Goal: Task Accomplishment & Management: Use online tool/utility

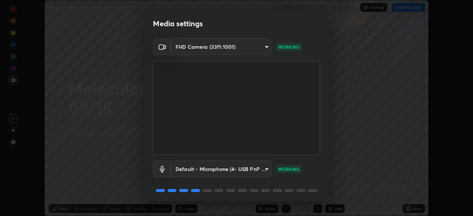
scroll to position [26, 0]
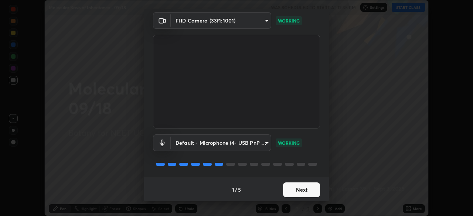
click at [287, 188] on button "Next" at bounding box center [301, 190] width 37 height 15
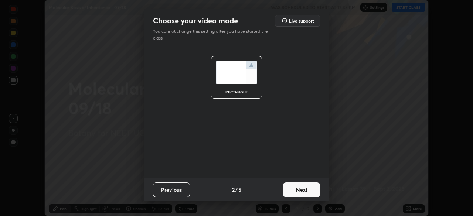
click at [285, 191] on button "Next" at bounding box center [301, 190] width 37 height 15
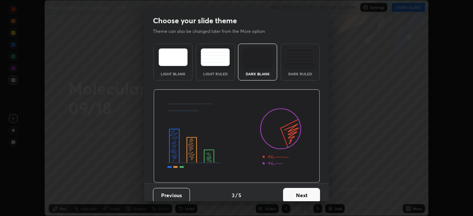
click at [304, 61] on img at bounding box center [299, 57] width 29 height 18
click at [297, 197] on button "Next" at bounding box center [301, 195] width 37 height 15
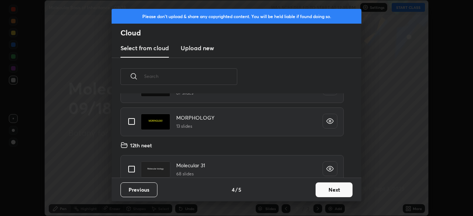
scroll to position [78, 0]
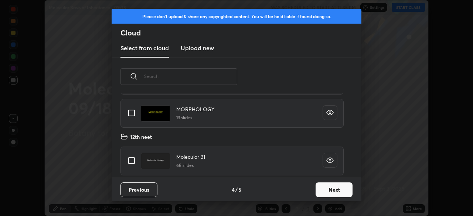
click at [406, 103] on div "Please don't upload & share any copyrighted content. You will be held liable if…" at bounding box center [236, 108] width 473 height 216
click at [336, 190] on button "Next" at bounding box center [334, 190] width 37 height 15
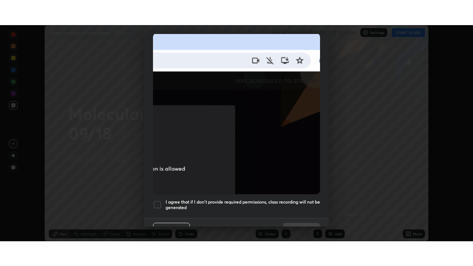
scroll to position [177, 0]
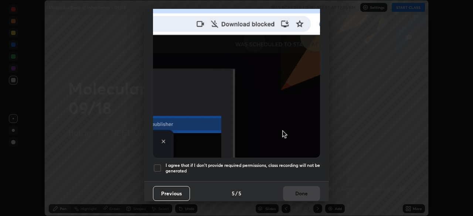
click at [158, 165] on div at bounding box center [157, 168] width 9 height 9
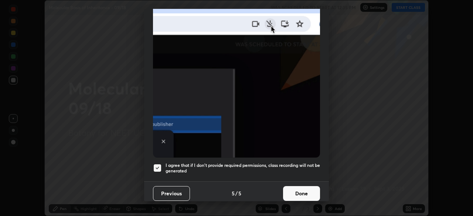
click at [298, 191] on button "Done" at bounding box center [301, 193] width 37 height 15
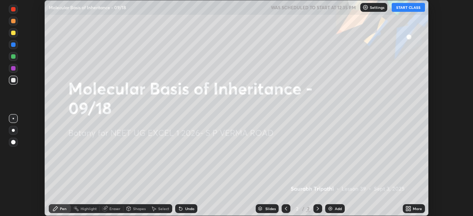
click at [410, 7] on button "START CLASS" at bounding box center [408, 7] width 33 height 9
click at [409, 211] on icon at bounding box center [410, 210] width 2 height 2
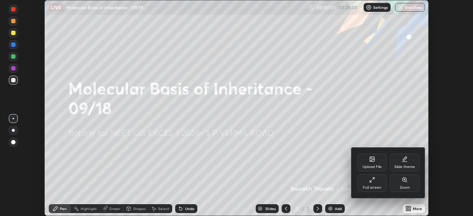
click at [366, 183] on div "Full screen" at bounding box center [372, 183] width 30 height 18
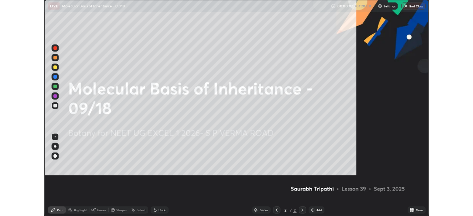
scroll to position [266, 473]
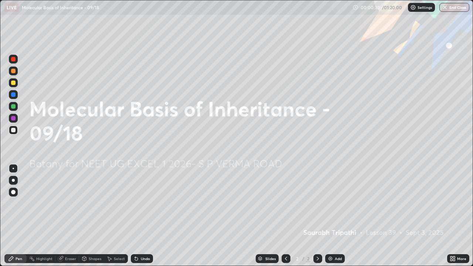
click at [337, 216] on div "Add" at bounding box center [335, 258] width 20 height 9
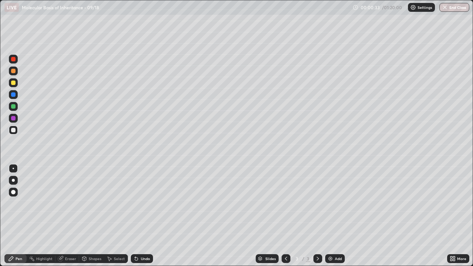
click at [13, 191] on div at bounding box center [13, 192] width 4 height 4
click at [13, 193] on div at bounding box center [13, 192] width 4 height 4
click at [17, 86] on div at bounding box center [13, 82] width 9 height 9
click at [17, 82] on div at bounding box center [13, 82] width 9 height 9
click at [14, 106] on div at bounding box center [13, 106] width 4 height 4
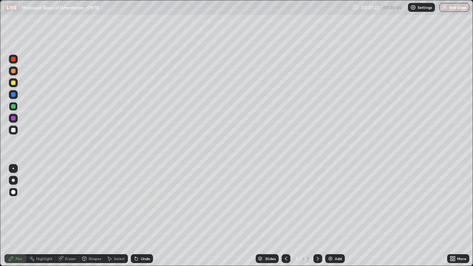
click at [13, 169] on div at bounding box center [13, 168] width 1 height 1
click at [14, 184] on div at bounding box center [13, 180] width 9 height 9
click at [17, 129] on div at bounding box center [13, 130] width 9 height 9
click at [17, 132] on div at bounding box center [13, 130] width 9 height 9
click at [16, 83] on div at bounding box center [13, 82] width 9 height 9
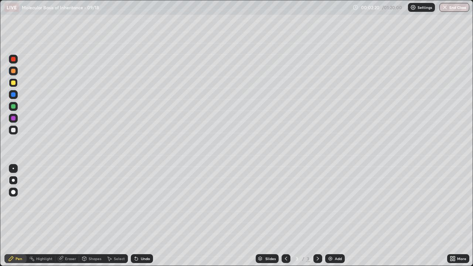
click at [139, 216] on div "Undo" at bounding box center [142, 258] width 22 height 9
click at [15, 107] on div at bounding box center [13, 106] width 4 height 4
click at [13, 83] on div at bounding box center [13, 83] width 4 height 4
click at [14, 106] on div at bounding box center [13, 106] width 4 height 4
click at [13, 169] on div at bounding box center [13, 168] width 1 height 1
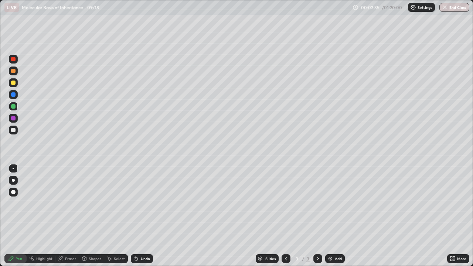
click at [15, 130] on div at bounding box center [13, 130] width 4 height 4
click at [149, 216] on div "Undo" at bounding box center [142, 258] width 22 height 9
click at [145, 216] on div "Undo" at bounding box center [145, 259] width 9 height 4
click at [150, 216] on div "Undo" at bounding box center [142, 258] width 22 height 9
click at [71, 216] on div "Eraser" at bounding box center [70, 259] width 11 height 4
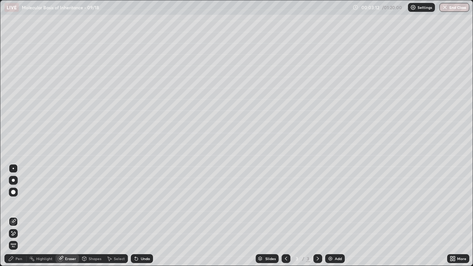
click at [18, 216] on div "Pen" at bounding box center [15, 258] width 22 height 9
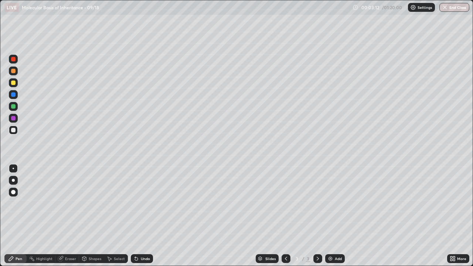
click at [13, 169] on div at bounding box center [13, 168] width 1 height 1
click at [14, 59] on div at bounding box center [13, 59] width 4 height 4
click at [14, 131] on div at bounding box center [13, 130] width 4 height 4
click at [17, 61] on div at bounding box center [13, 59] width 9 height 9
click at [14, 130] on div at bounding box center [13, 130] width 4 height 4
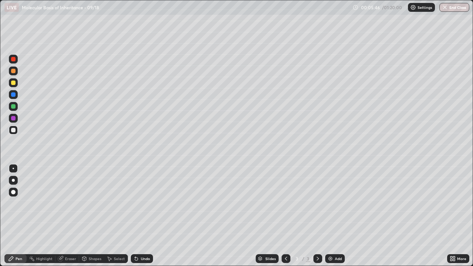
click at [17, 84] on div at bounding box center [13, 82] width 9 height 9
click at [14, 108] on div at bounding box center [13, 106] width 4 height 4
click at [13, 119] on div at bounding box center [13, 118] width 4 height 4
click at [16, 130] on div at bounding box center [13, 130] width 9 height 9
click at [13, 119] on div at bounding box center [13, 118] width 4 height 4
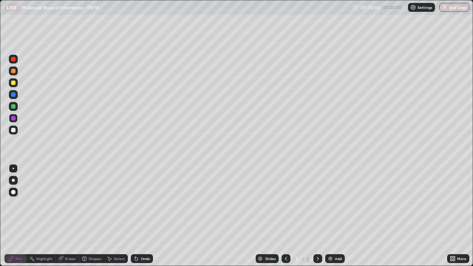
click at [13, 131] on div at bounding box center [13, 130] width 4 height 4
click at [15, 119] on div at bounding box center [13, 118] width 4 height 4
click at [16, 130] on div at bounding box center [13, 130] width 9 height 9
click at [14, 84] on div at bounding box center [13, 83] width 4 height 4
click at [14, 106] on div at bounding box center [13, 106] width 4 height 4
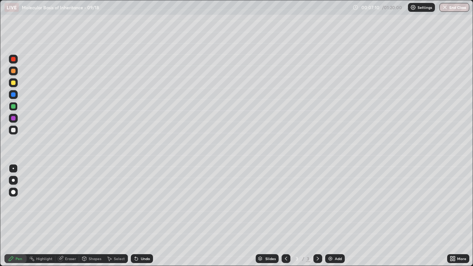
click at [17, 119] on div at bounding box center [13, 118] width 9 height 9
click at [14, 129] on div at bounding box center [13, 130] width 4 height 4
click at [332, 216] on img at bounding box center [330, 259] width 6 height 6
click at [17, 179] on div at bounding box center [13, 180] width 9 height 9
click at [452, 216] on icon at bounding box center [452, 258] width 2 height 2
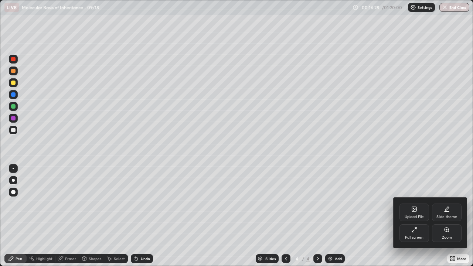
click at [414, 216] on div "Full screen" at bounding box center [415, 233] width 30 height 18
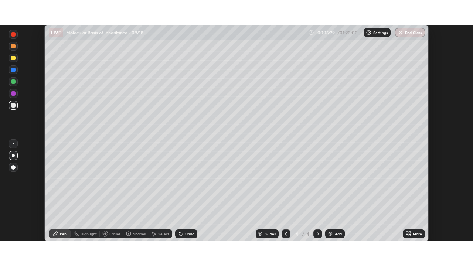
scroll to position [36744, 36487]
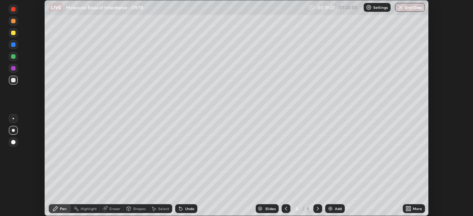
click at [410, 211] on icon at bounding box center [410, 210] width 2 height 2
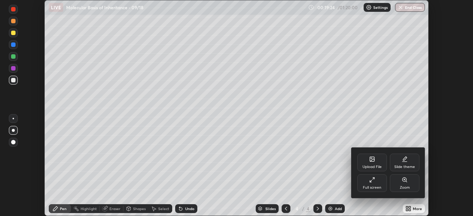
click at [374, 182] on icon at bounding box center [372, 180] width 6 height 6
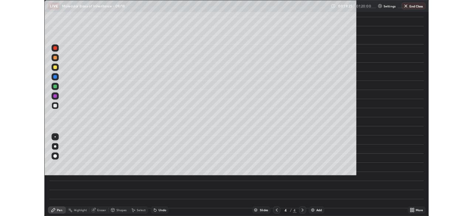
scroll to position [266, 473]
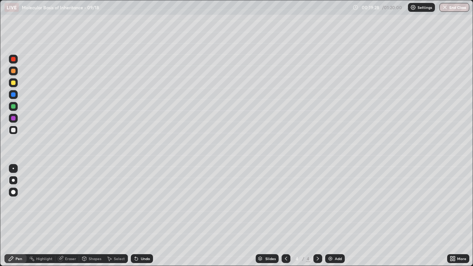
click at [333, 216] on div "Add" at bounding box center [335, 258] width 20 height 9
click at [16, 62] on div at bounding box center [13, 59] width 9 height 9
click at [14, 83] on div at bounding box center [13, 83] width 4 height 4
click at [452, 216] on icon at bounding box center [452, 258] width 2 height 2
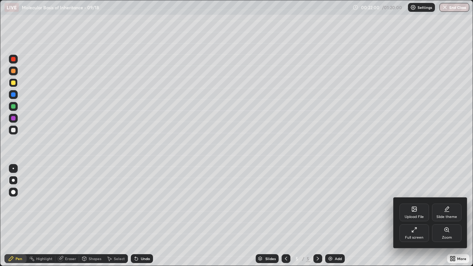
click at [411, 216] on div "Full screen" at bounding box center [415, 233] width 30 height 18
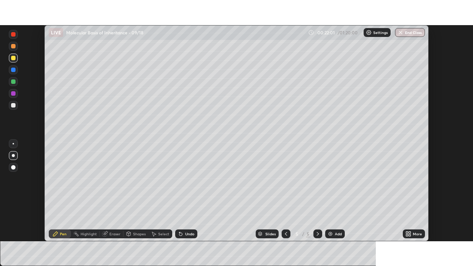
scroll to position [36744, 36487]
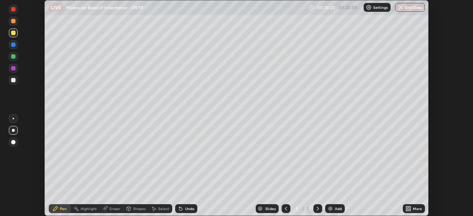
click at [410, 210] on icon at bounding box center [410, 210] width 2 height 2
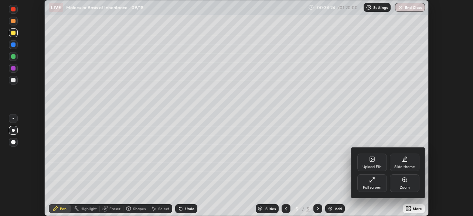
click at [331, 187] on div at bounding box center [236, 108] width 473 height 216
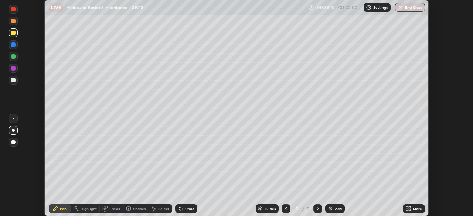
click at [407, 210] on icon at bounding box center [407, 210] width 2 height 2
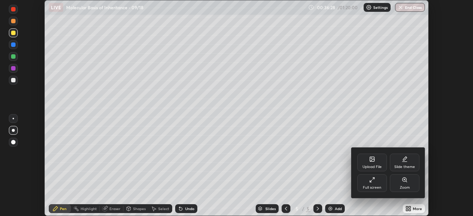
click at [368, 184] on div "Full screen" at bounding box center [372, 183] width 30 height 18
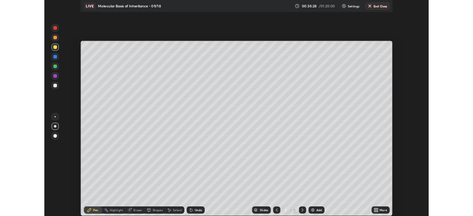
scroll to position [266, 473]
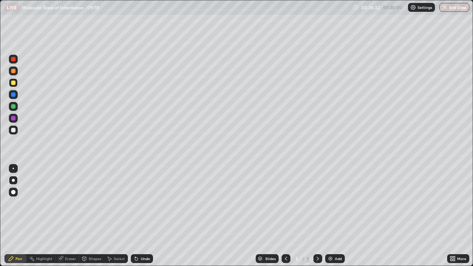
click at [335, 216] on div "Add" at bounding box center [338, 259] width 7 height 4
click at [16, 132] on div at bounding box center [13, 130] width 9 height 9
click at [145, 216] on div "Undo" at bounding box center [145, 259] width 9 height 4
click at [143, 216] on div "Undo" at bounding box center [145, 259] width 9 height 4
click at [144, 216] on div "Undo" at bounding box center [145, 259] width 9 height 4
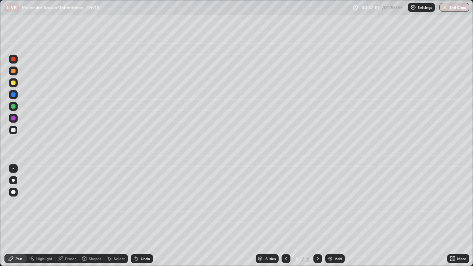
click at [142, 216] on div "Undo" at bounding box center [145, 259] width 9 height 4
click at [451, 216] on icon at bounding box center [452, 258] width 2 height 2
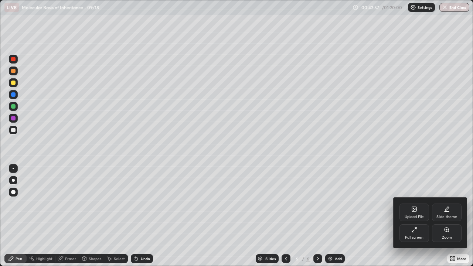
click at [409, 216] on div "Full screen" at bounding box center [415, 233] width 30 height 18
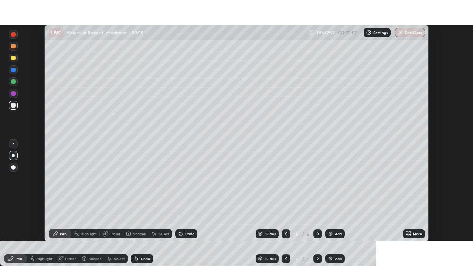
scroll to position [36744, 36487]
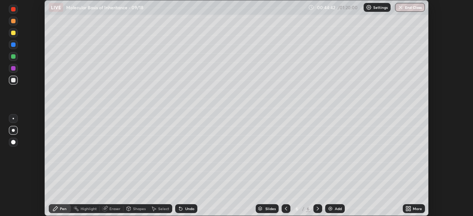
click at [408, 208] on icon at bounding box center [408, 209] width 6 height 6
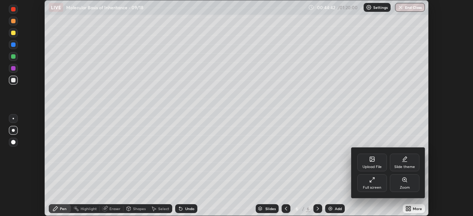
click at [372, 186] on div "Full screen" at bounding box center [372, 188] width 18 height 4
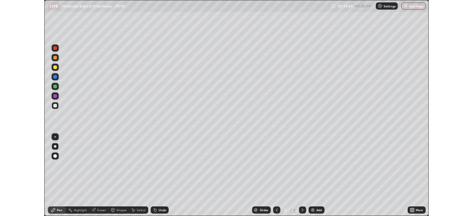
scroll to position [266, 473]
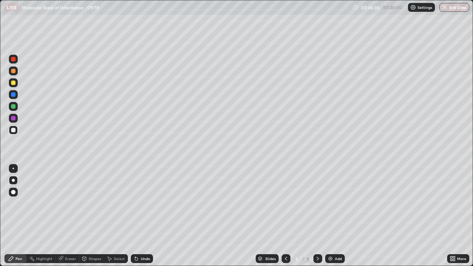
click at [454, 216] on icon at bounding box center [454, 260] width 2 height 2
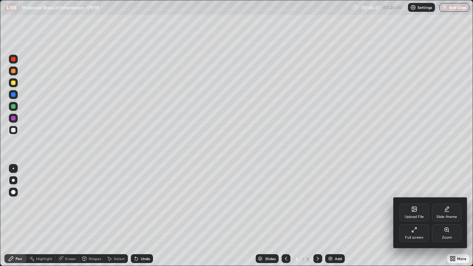
click at [418, 216] on div "Full screen" at bounding box center [415, 233] width 30 height 18
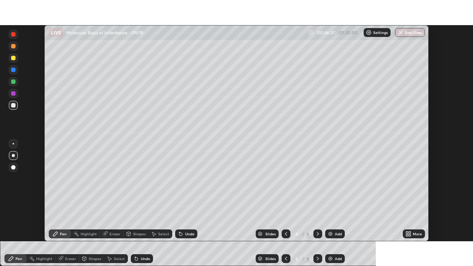
scroll to position [36744, 36487]
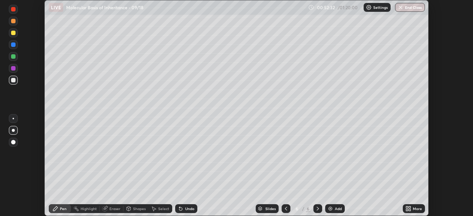
click at [407, 207] on icon at bounding box center [407, 208] width 2 height 2
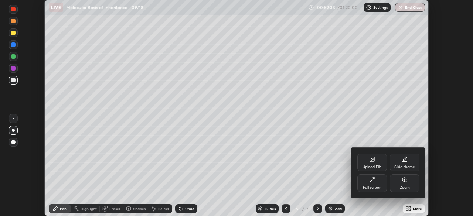
click at [371, 185] on div "Full screen" at bounding box center [372, 183] width 30 height 18
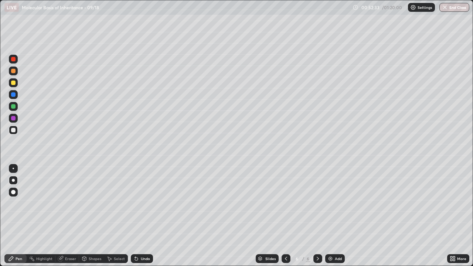
scroll to position [266, 473]
click at [335, 216] on div "Add" at bounding box center [335, 258] width 20 height 9
click at [14, 192] on div at bounding box center [13, 192] width 4 height 4
click at [15, 84] on div at bounding box center [13, 83] width 4 height 4
click at [14, 106] on div at bounding box center [13, 106] width 4 height 4
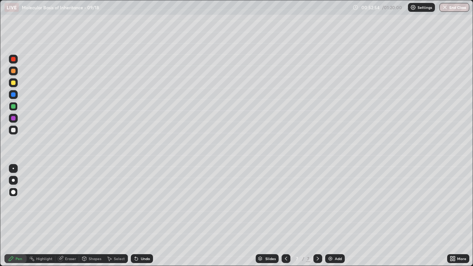
click at [13, 180] on div at bounding box center [13, 180] width 3 height 3
click at [14, 130] on div at bounding box center [13, 130] width 4 height 4
click at [13, 84] on div at bounding box center [13, 83] width 4 height 4
click at [14, 107] on div at bounding box center [13, 106] width 4 height 4
click at [12, 120] on div at bounding box center [13, 118] width 4 height 4
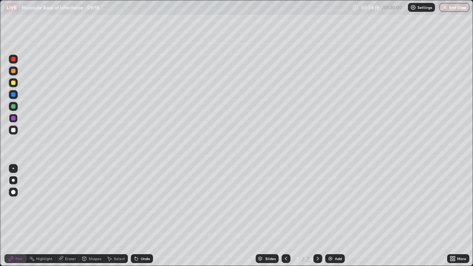
click at [13, 128] on div at bounding box center [13, 130] width 4 height 4
click at [145, 216] on div "Undo" at bounding box center [145, 259] width 9 height 4
click at [146, 216] on div "Undo" at bounding box center [142, 258] width 22 height 9
click at [145, 216] on div "Undo" at bounding box center [142, 258] width 22 height 9
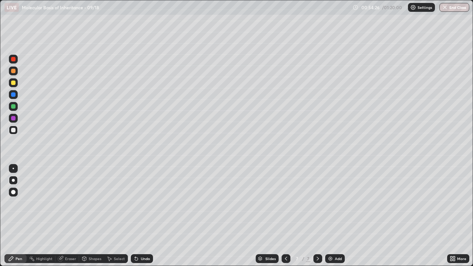
click at [146, 216] on div "Undo" at bounding box center [142, 258] width 22 height 9
click at [147, 216] on div "Undo" at bounding box center [142, 258] width 22 height 9
click at [24, 216] on div "Pen" at bounding box center [15, 258] width 22 height 9
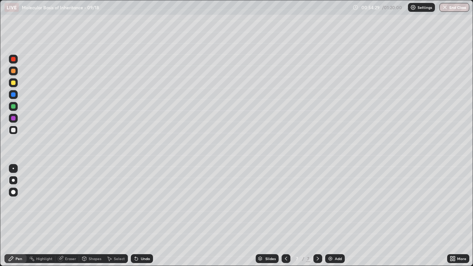
click at [15, 191] on div at bounding box center [13, 192] width 4 height 4
click at [16, 131] on div at bounding box center [13, 130] width 9 height 9
click at [14, 118] on div at bounding box center [13, 118] width 4 height 4
click at [14, 84] on div at bounding box center [13, 83] width 4 height 4
click at [14, 130] on div at bounding box center [13, 130] width 4 height 4
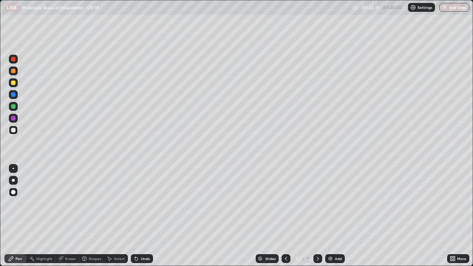
click at [93, 216] on div "Shapes" at bounding box center [95, 259] width 13 height 4
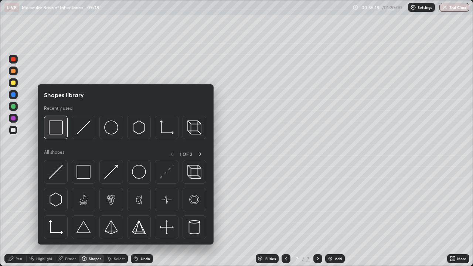
click at [59, 133] on img at bounding box center [56, 127] width 14 height 14
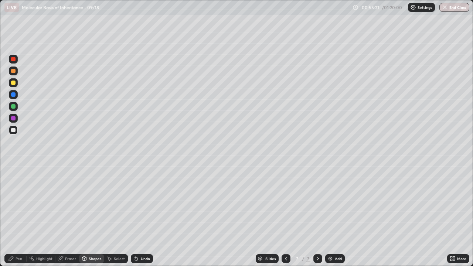
click at [149, 216] on div "Undo" at bounding box center [145, 259] width 9 height 4
click at [118, 216] on div "Select" at bounding box center [119, 259] width 11 height 4
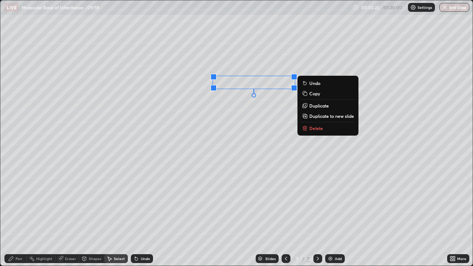
click at [314, 94] on p "Copy" at bounding box center [314, 94] width 11 height 6
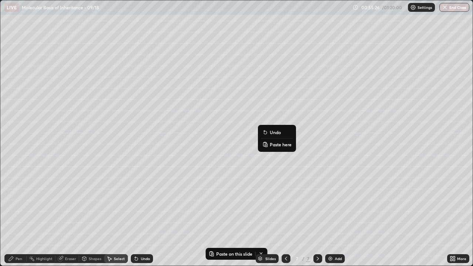
click at [277, 145] on p "Paste here" at bounding box center [281, 145] width 22 height 6
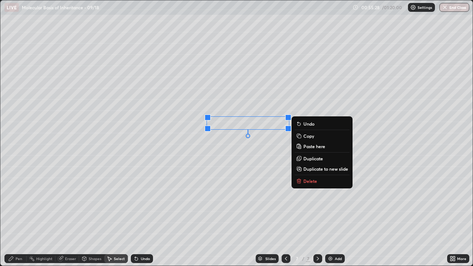
click at [261, 154] on div "0 ° Undo Copy Paste here Duplicate Duplicate to new slide Delete" at bounding box center [236, 132] width 472 height 265
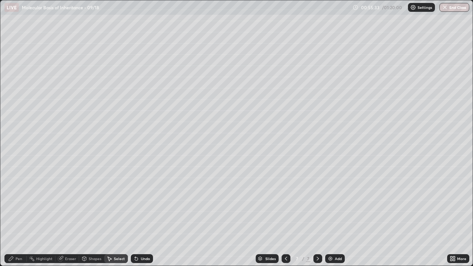
click at [120, 216] on div "Select" at bounding box center [119, 259] width 11 height 4
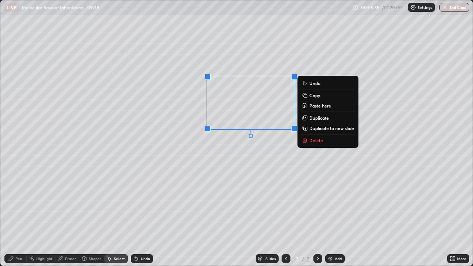
click at [315, 96] on p "Copy" at bounding box center [314, 95] width 11 height 6
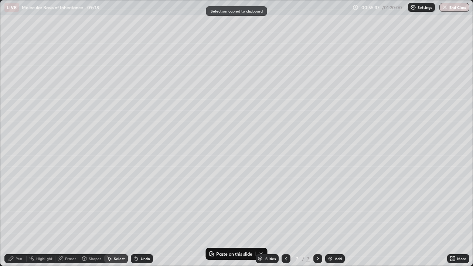
click at [22, 216] on div "Pen" at bounding box center [15, 258] width 22 height 9
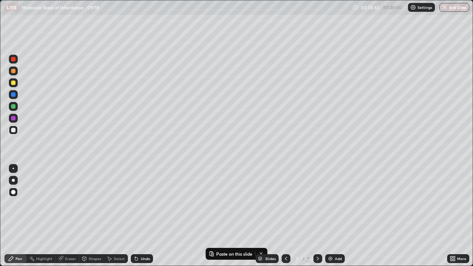
click at [147, 216] on div "Undo" at bounding box center [145, 259] width 9 height 4
click at [114, 216] on div "Select" at bounding box center [119, 259] width 11 height 4
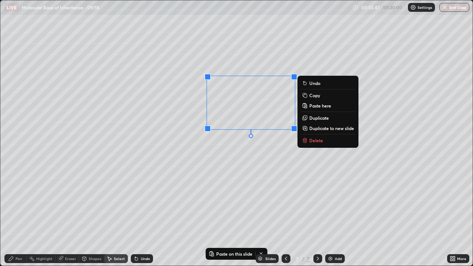
click at [316, 96] on p "Copy" at bounding box center [314, 95] width 11 height 6
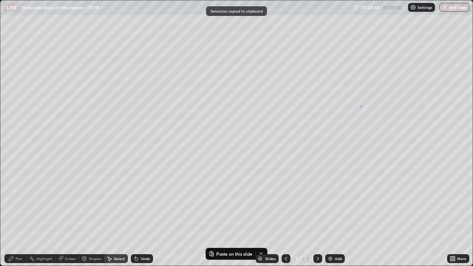
click at [361, 106] on div "0 ° Undo Copy Paste here Duplicate Duplicate to new slide Delete" at bounding box center [236, 132] width 472 height 265
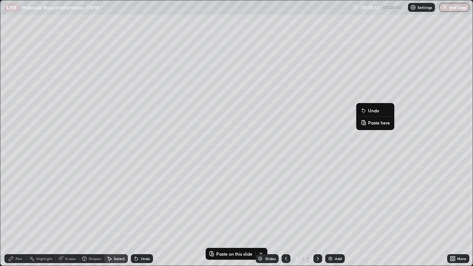
click at [376, 123] on p "Paste here" at bounding box center [379, 123] width 22 height 6
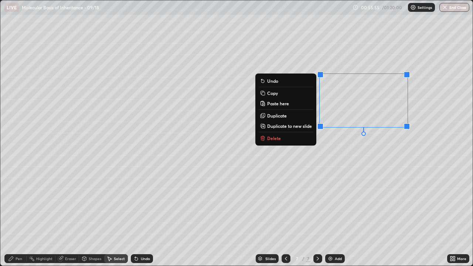
click at [392, 172] on div "0 ° Undo Copy Paste here Duplicate Duplicate to new slide Delete" at bounding box center [236, 132] width 472 height 265
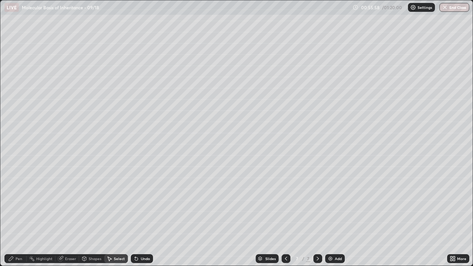
click at [19, 216] on div "Pen" at bounding box center [19, 259] width 7 height 4
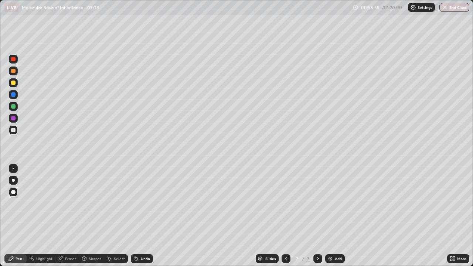
click at [13, 180] on div at bounding box center [13, 180] width 3 height 3
click at [68, 216] on div "Eraser" at bounding box center [70, 259] width 11 height 4
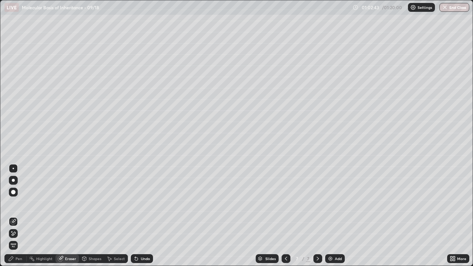
click at [337, 216] on div "Add" at bounding box center [338, 259] width 7 height 4
click at [18, 216] on div "Pen" at bounding box center [19, 259] width 7 height 4
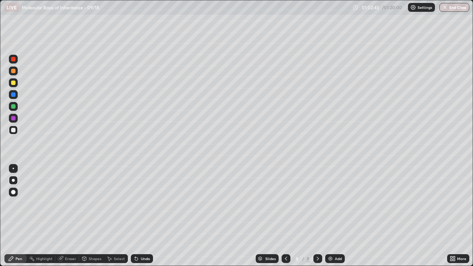
click at [14, 83] on div at bounding box center [13, 83] width 4 height 4
click at [16, 118] on div at bounding box center [13, 118] width 9 height 9
click at [13, 129] on div at bounding box center [13, 130] width 4 height 4
click at [15, 84] on div at bounding box center [13, 83] width 4 height 4
click at [16, 131] on div at bounding box center [13, 130] width 9 height 9
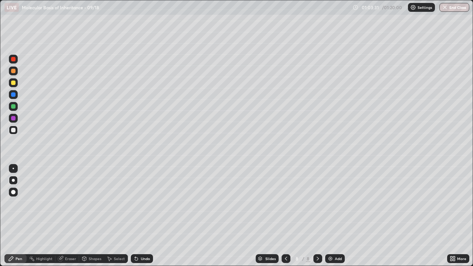
click at [15, 82] on div at bounding box center [13, 83] width 4 height 4
click at [15, 131] on div at bounding box center [13, 130] width 4 height 4
click at [14, 131] on div at bounding box center [13, 130] width 4 height 4
click at [16, 85] on div at bounding box center [13, 82] width 9 height 9
click at [455, 9] on button "End Class" at bounding box center [454, 7] width 30 height 9
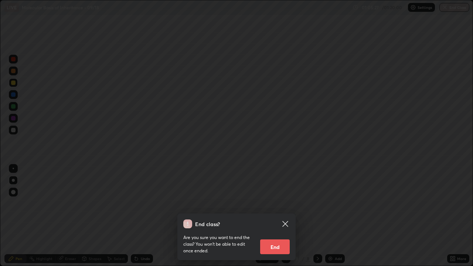
click at [286, 216] on button "End" at bounding box center [275, 247] width 30 height 15
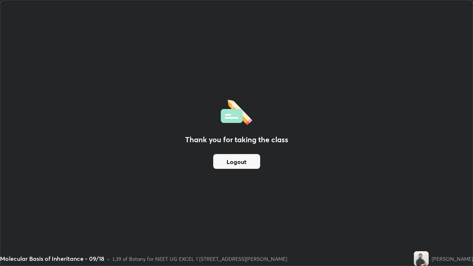
click at [245, 160] on button "Logout" at bounding box center [236, 161] width 47 height 15
